Goal: Check status: Check status

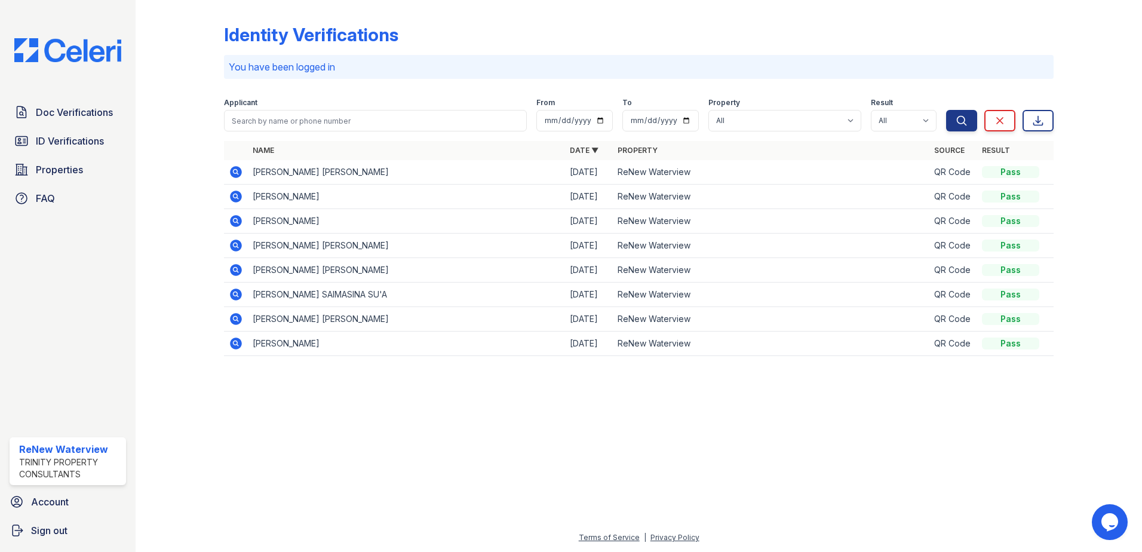
click at [237, 198] on icon at bounding box center [236, 197] width 12 height 12
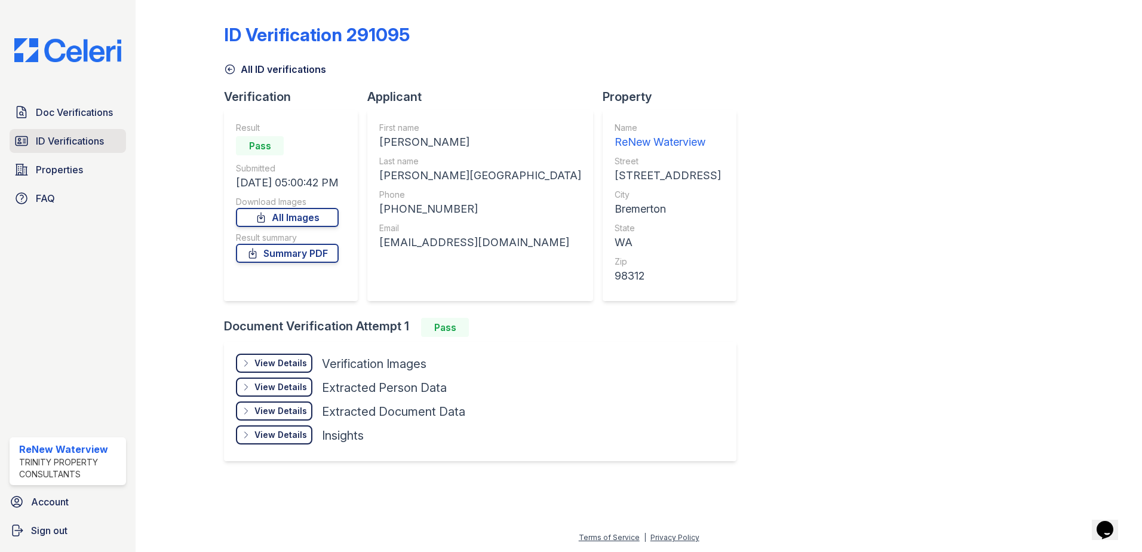
click at [75, 146] on span "ID Verifications" at bounding box center [70, 141] width 68 height 14
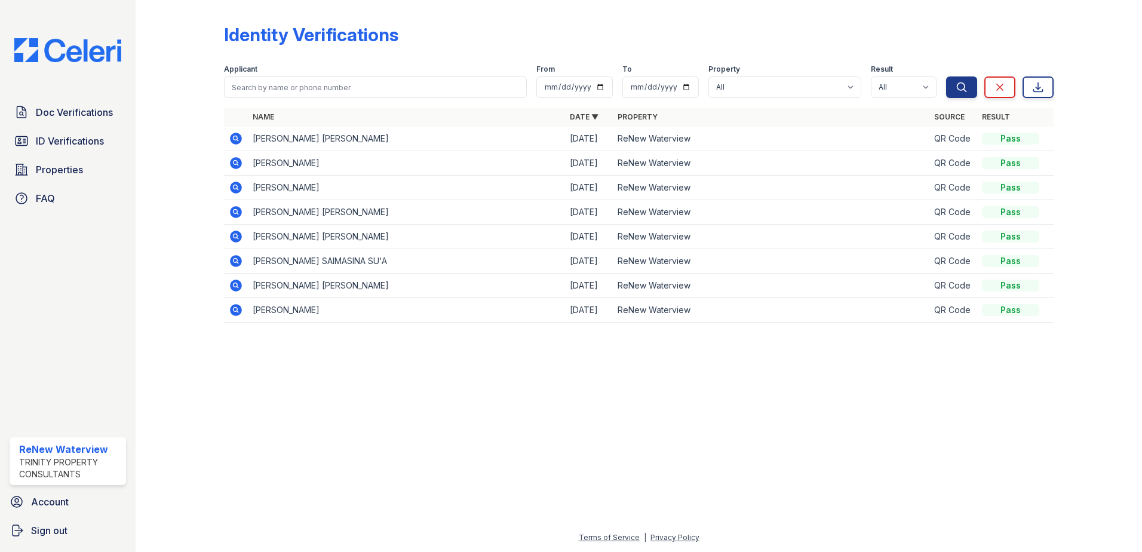
click at [236, 164] on icon at bounding box center [235, 162] width 3 height 3
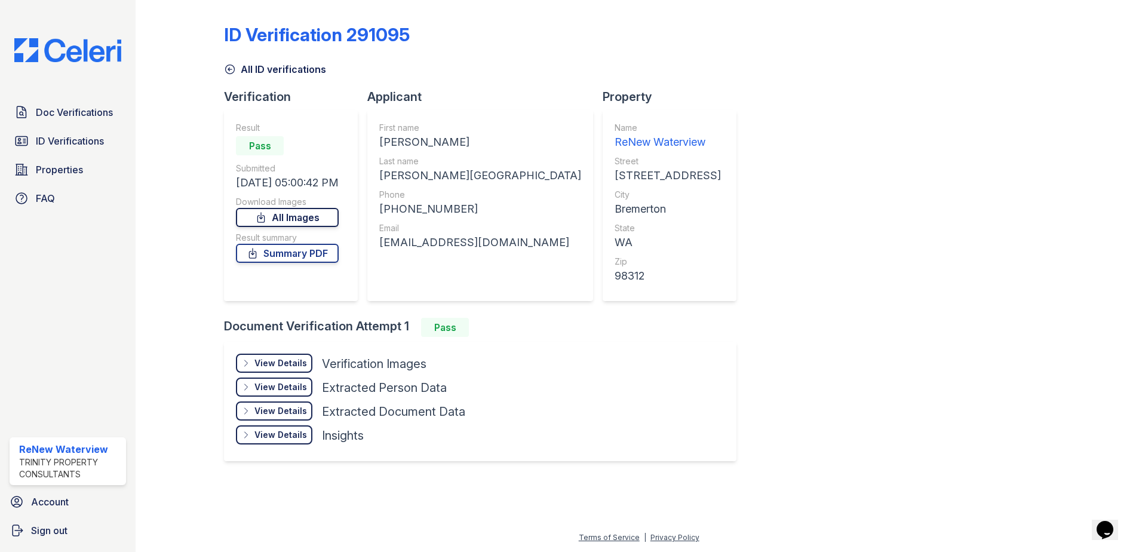
click at [307, 220] on link "All Images" at bounding box center [287, 217] width 103 height 19
